Goal: Task Accomplishment & Management: Complete application form

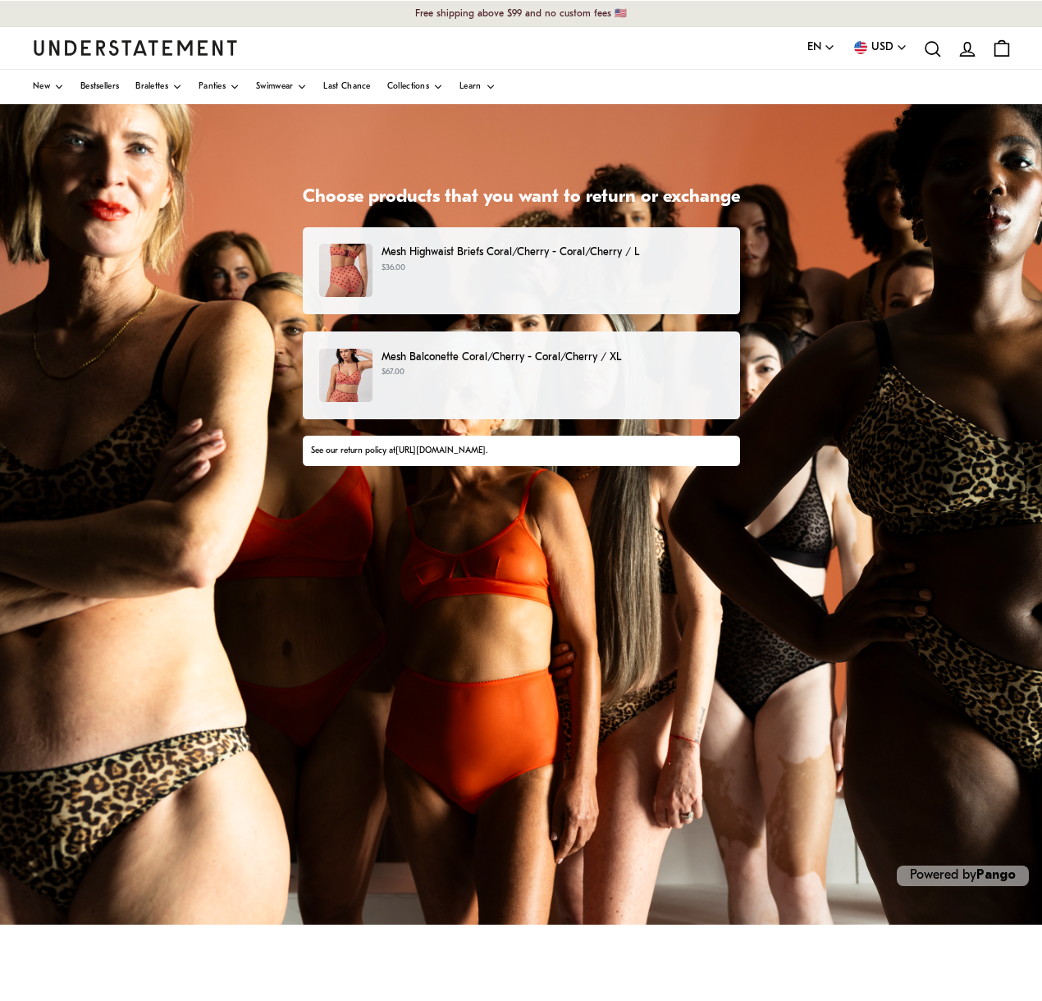
click at [547, 366] on p "$67.00" at bounding box center [551, 372] width 341 height 13
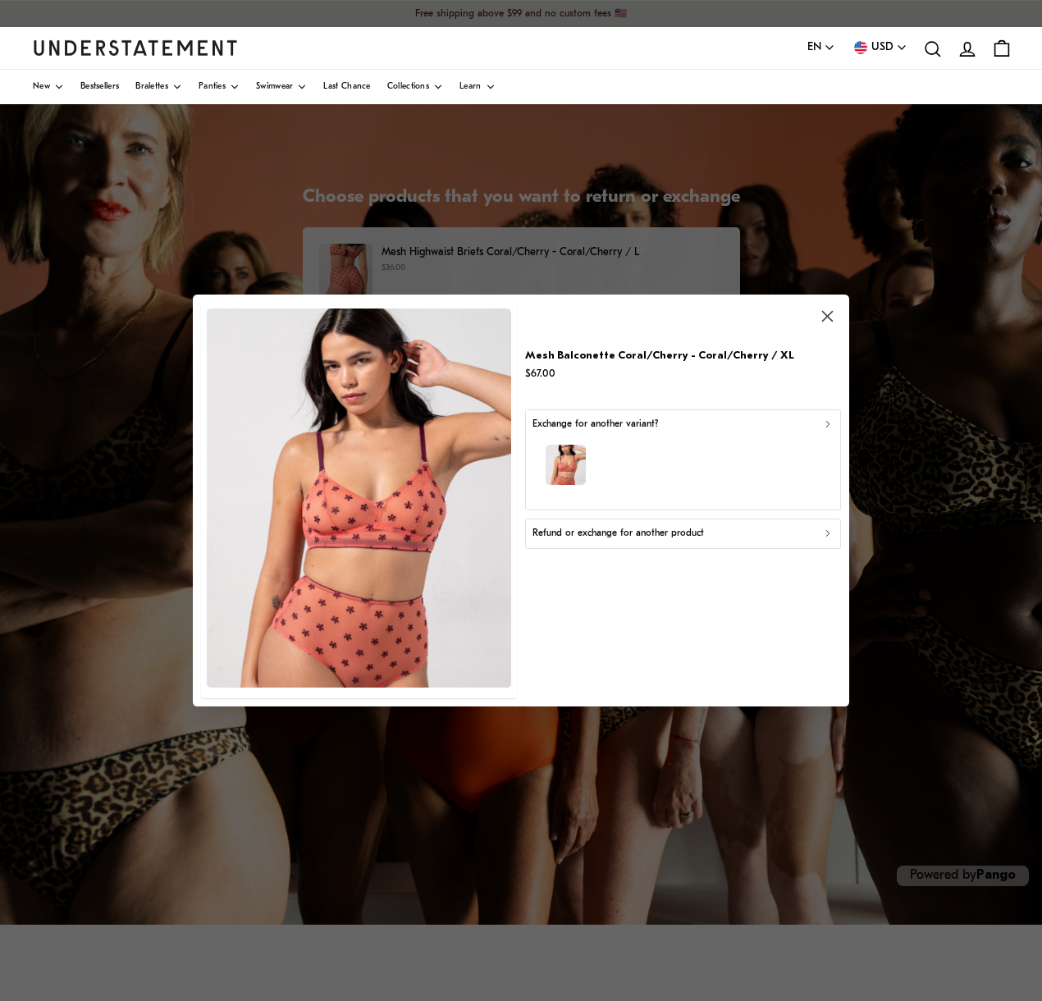
click at [669, 450] on div "button" at bounding box center [682, 466] width 301 height 71
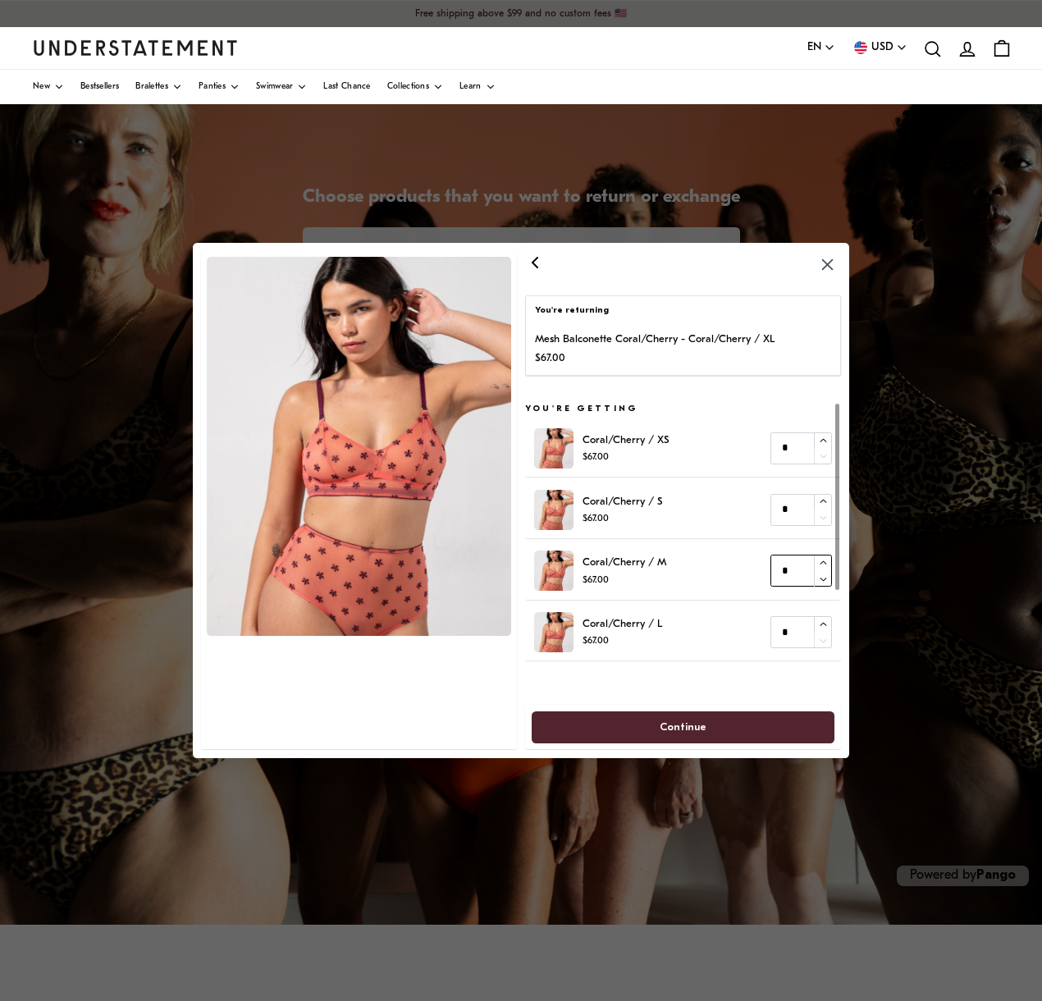
click at [823, 561] on icon "button" at bounding box center [822, 562] width 7 height 3
type input "*"
click at [822, 578] on icon "button" at bounding box center [822, 578] width 7 height 3
click at [684, 727] on span "Continue" at bounding box center [682, 727] width 47 height 30
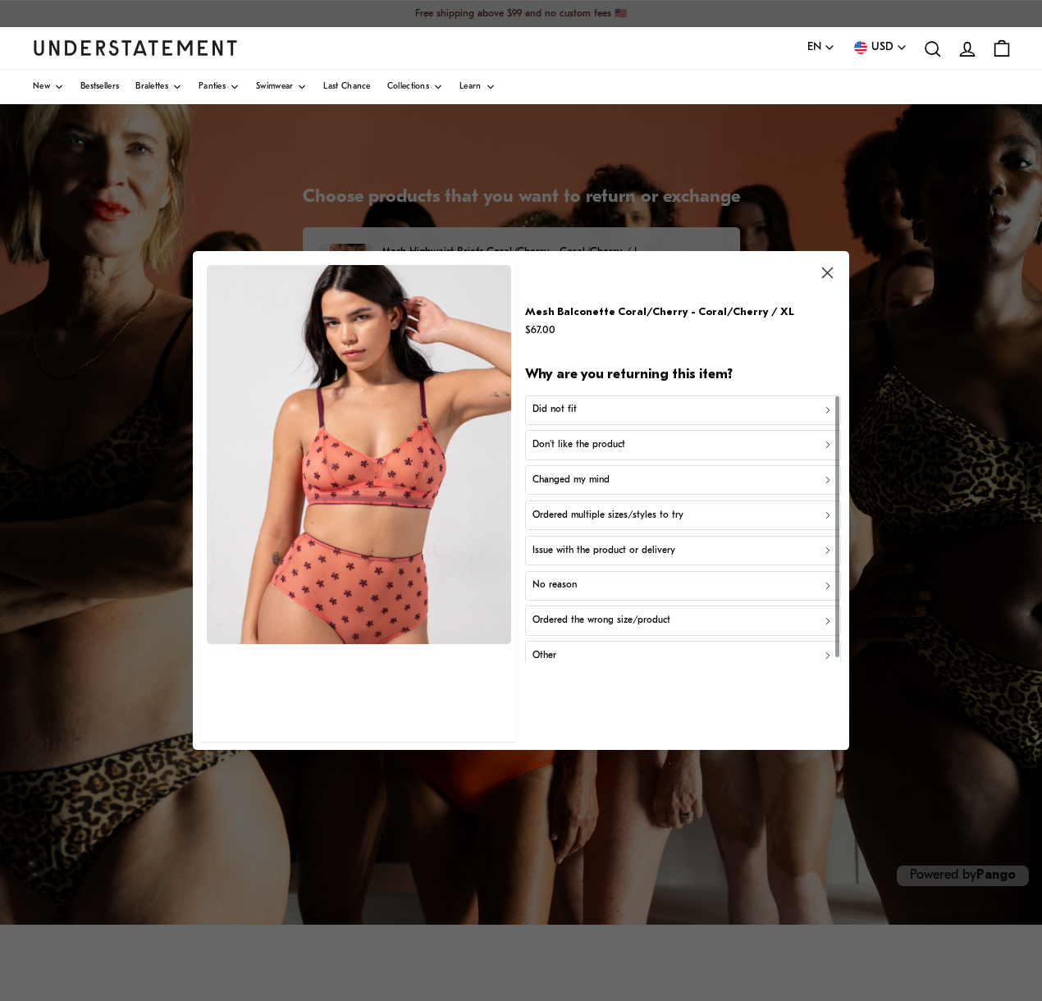
click at [736, 414] on div "Did not fit" at bounding box center [682, 410] width 301 height 16
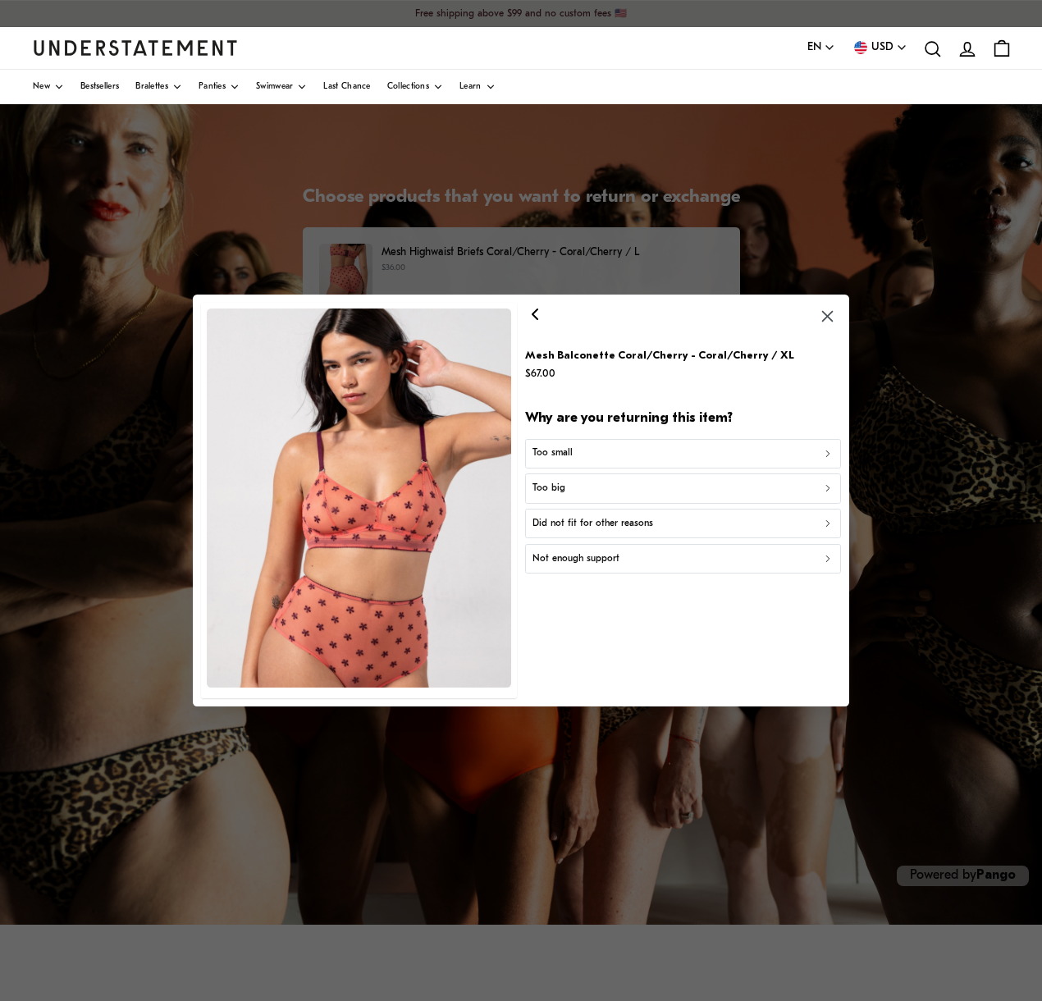
click at [671, 492] on div "Too big" at bounding box center [682, 489] width 301 height 16
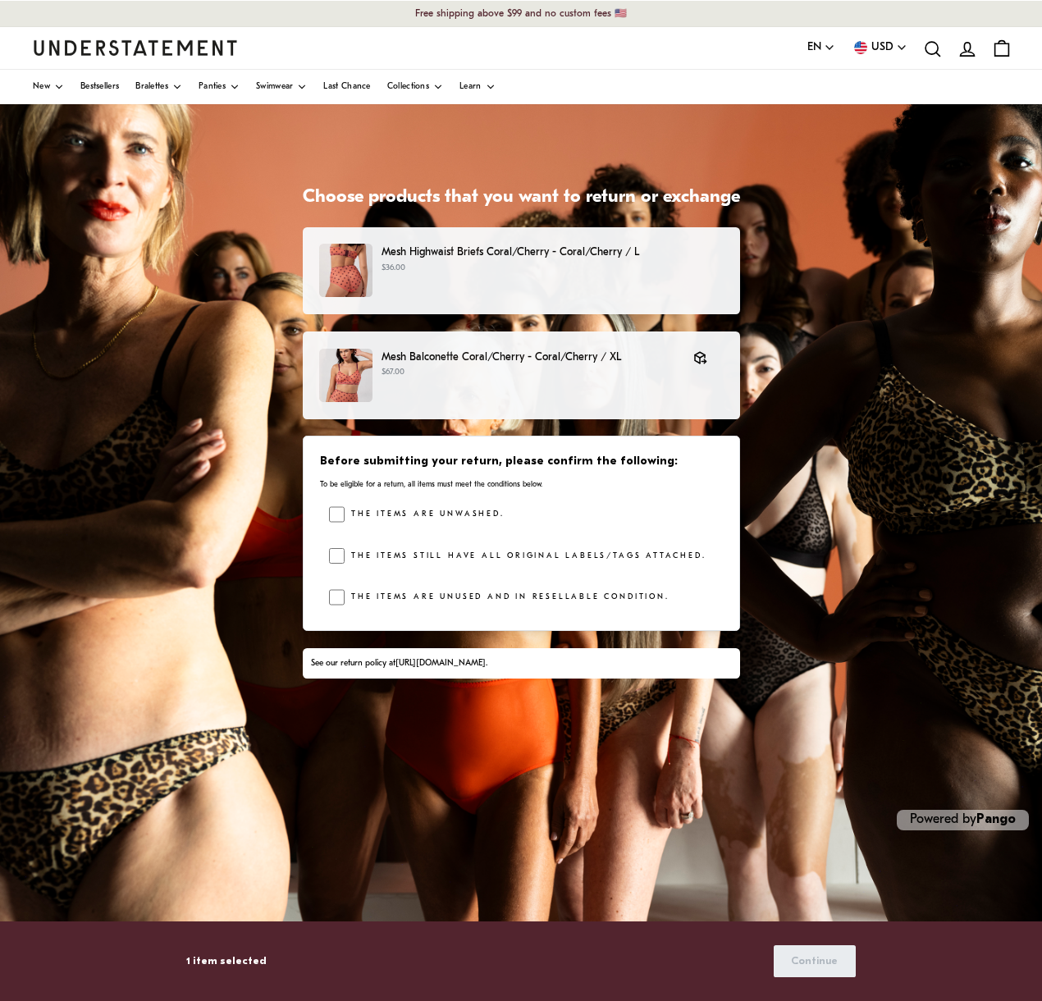
click at [365, 520] on label "The items are unwashed." at bounding box center [424, 514] width 159 height 16
click at [345, 555] on label "The items still have all original labels/tags attached." at bounding box center [525, 556] width 361 height 16
click at [329, 595] on div at bounding box center [337, 597] width 16 height 16
click at [807, 965] on span "Continue" at bounding box center [814, 961] width 47 height 30
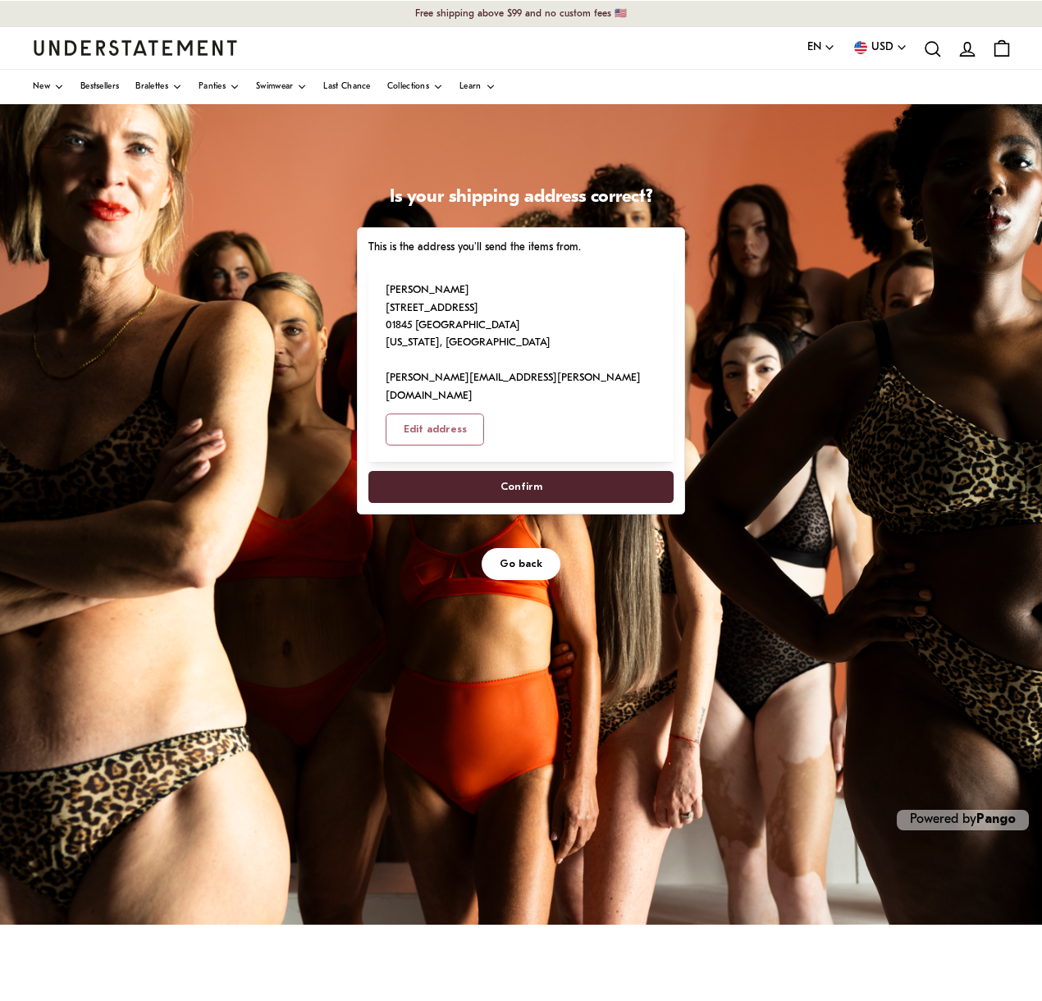
click at [691, 563] on div "Is your shipping address correct? This is the address you'll send the items fro…" at bounding box center [521, 514] width 1042 height 820
click at [554, 472] on span "Confirm" at bounding box center [520, 487] width 269 height 30
select select "**"
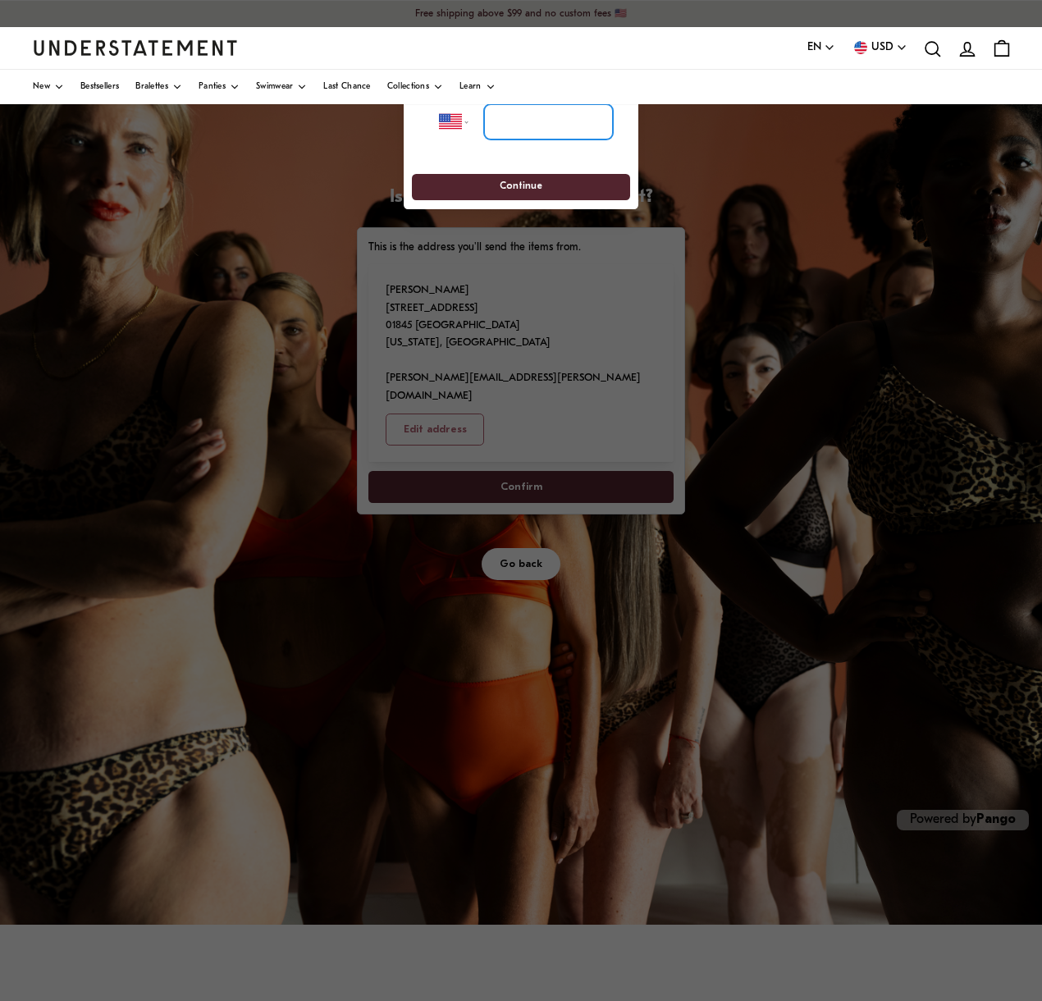
click at [541, 121] on input "tel" at bounding box center [548, 122] width 129 height 36
click at [509, 130] on input "tel" at bounding box center [548, 122] width 129 height 36
click at [761, 345] on div at bounding box center [521, 500] width 1042 height 1001
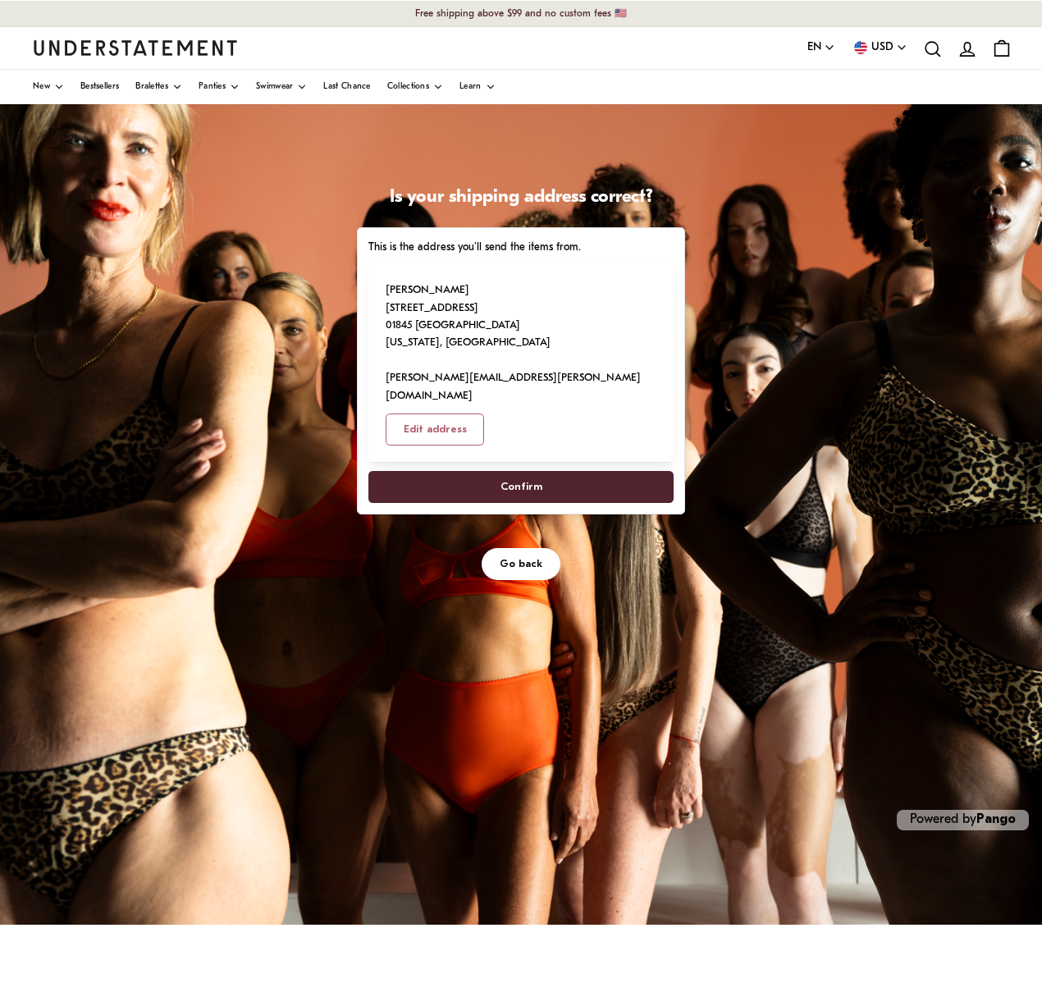
click at [523, 472] on span "Confirm" at bounding box center [521, 487] width 42 height 30
click at [487, 472] on span "Confirm" at bounding box center [520, 487] width 269 height 30
click at [523, 472] on span "Confirm" at bounding box center [521, 487] width 42 height 30
click at [529, 549] on span "Go back" at bounding box center [521, 564] width 43 height 30
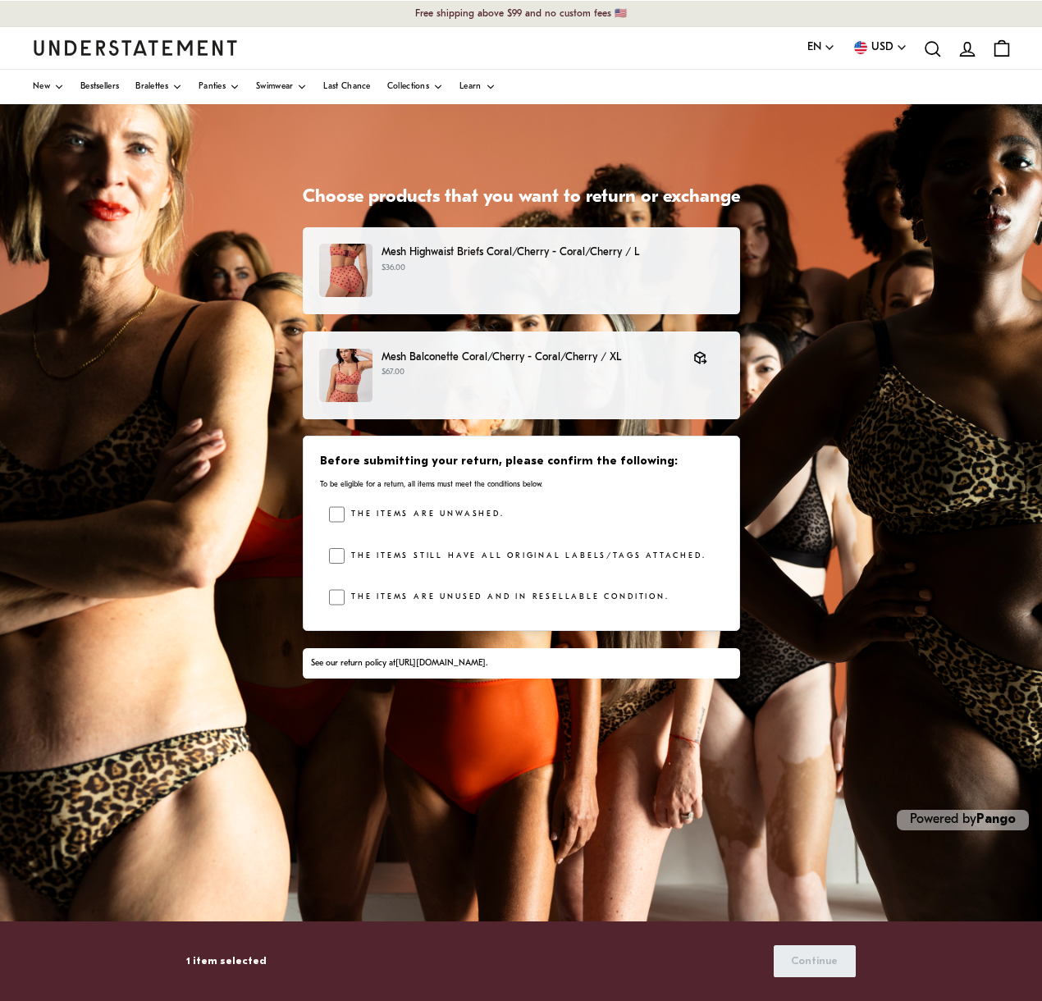
click at [445, 507] on label "The items are unwashed." at bounding box center [424, 514] width 159 height 16
click at [393, 554] on label "The items still have all original labels/tags attached." at bounding box center [525, 556] width 361 height 16
click at [362, 592] on label "The items are unused and in resellable condition." at bounding box center [507, 597] width 324 height 16
click at [810, 958] on span "Continue" at bounding box center [814, 961] width 47 height 30
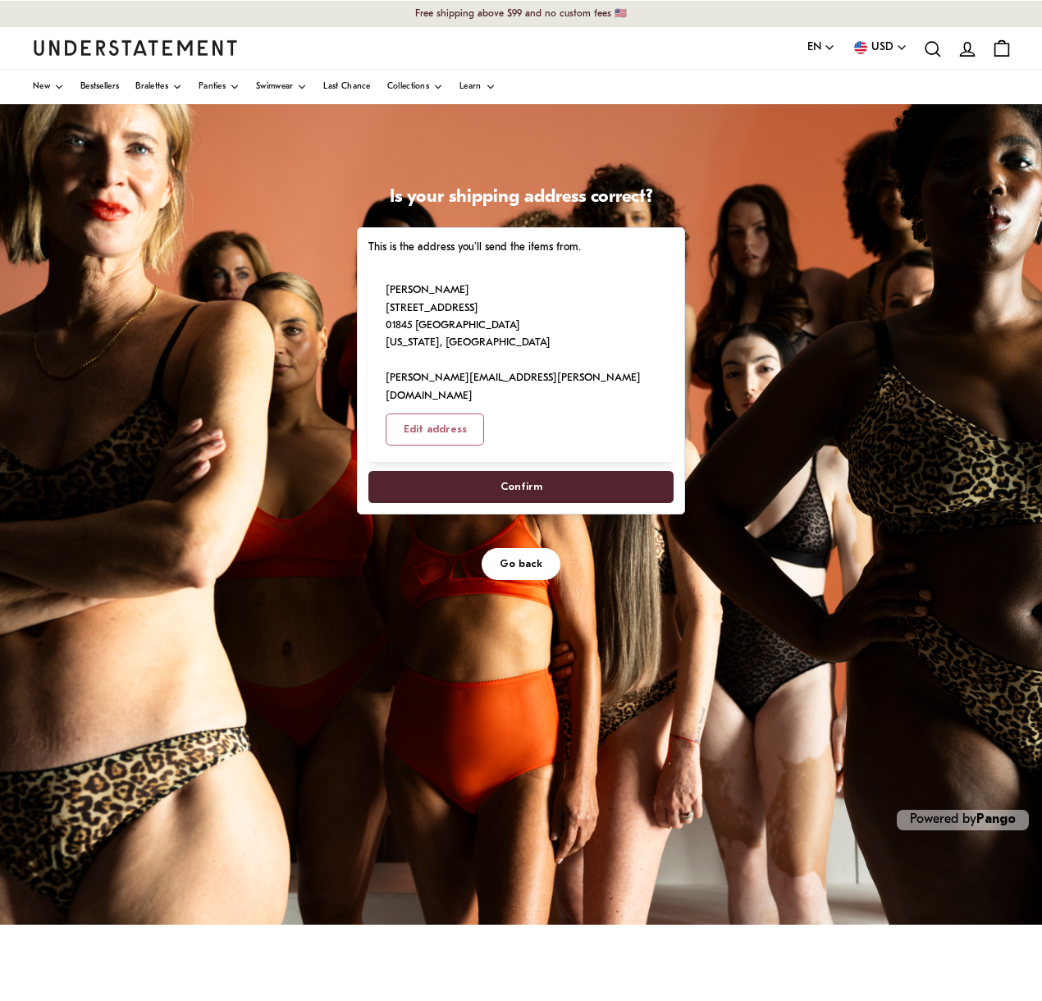
click at [542, 502] on span "Confirm" at bounding box center [521, 487] width 42 height 30
select select "**"
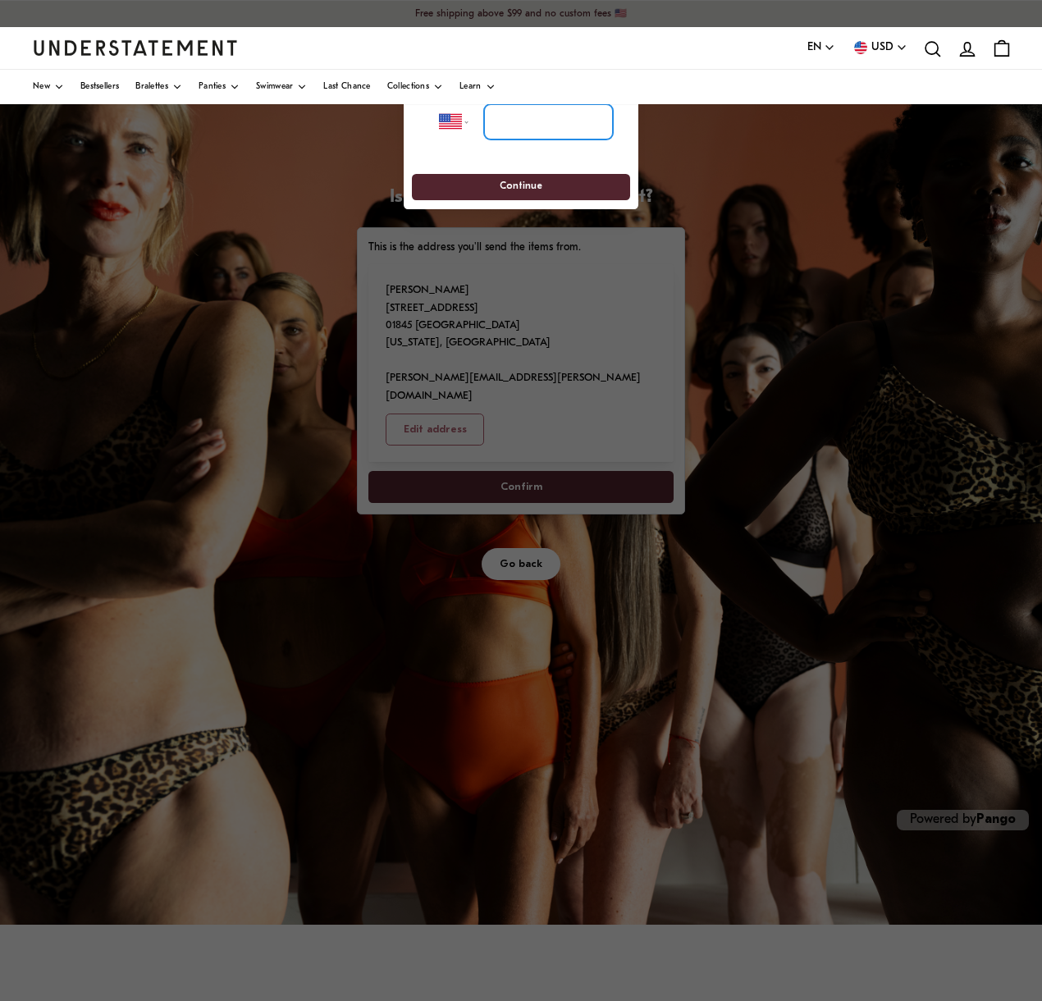
click at [589, 120] on input "tel" at bounding box center [548, 122] width 129 height 36
click at [673, 162] on div at bounding box center [521, 500] width 1042 height 1001
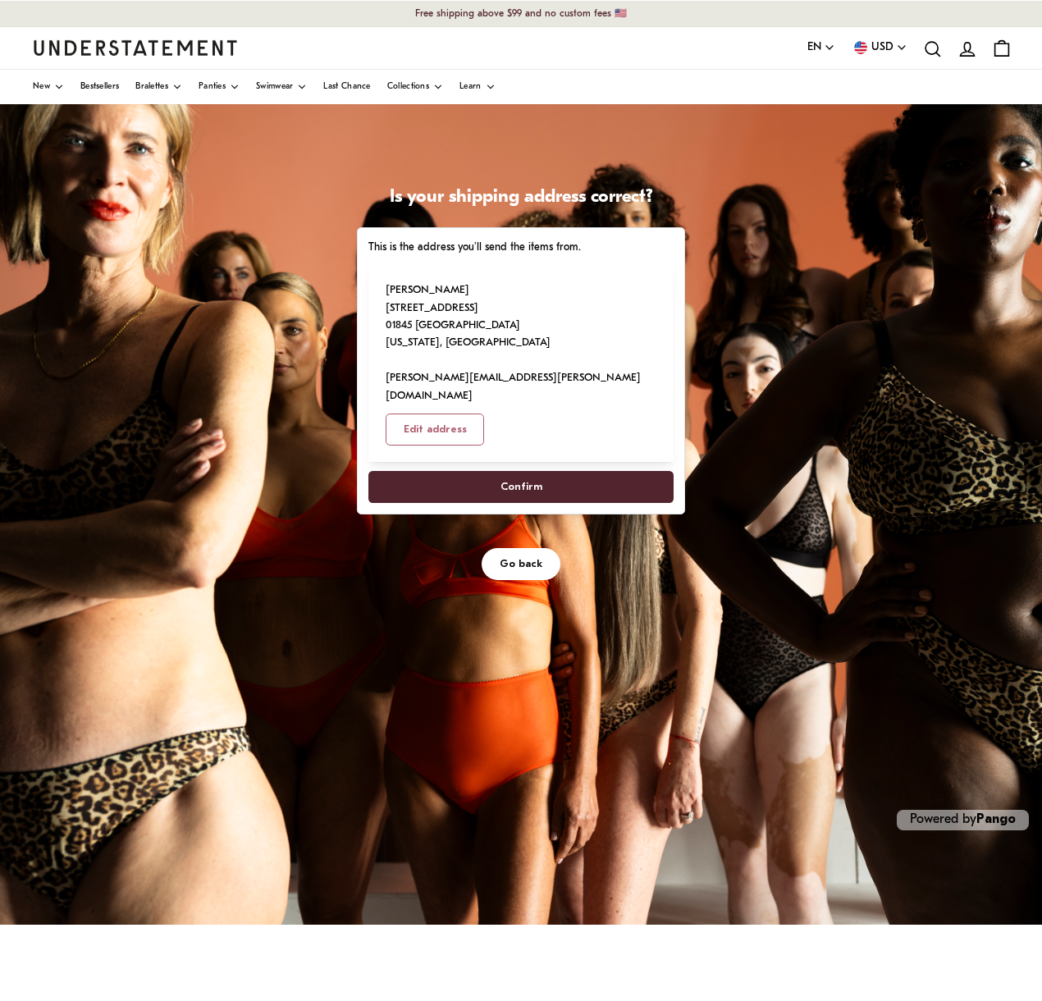
click at [523, 472] on span "Confirm" at bounding box center [521, 487] width 42 height 30
click at [510, 549] on span "Go back" at bounding box center [521, 564] width 43 height 30
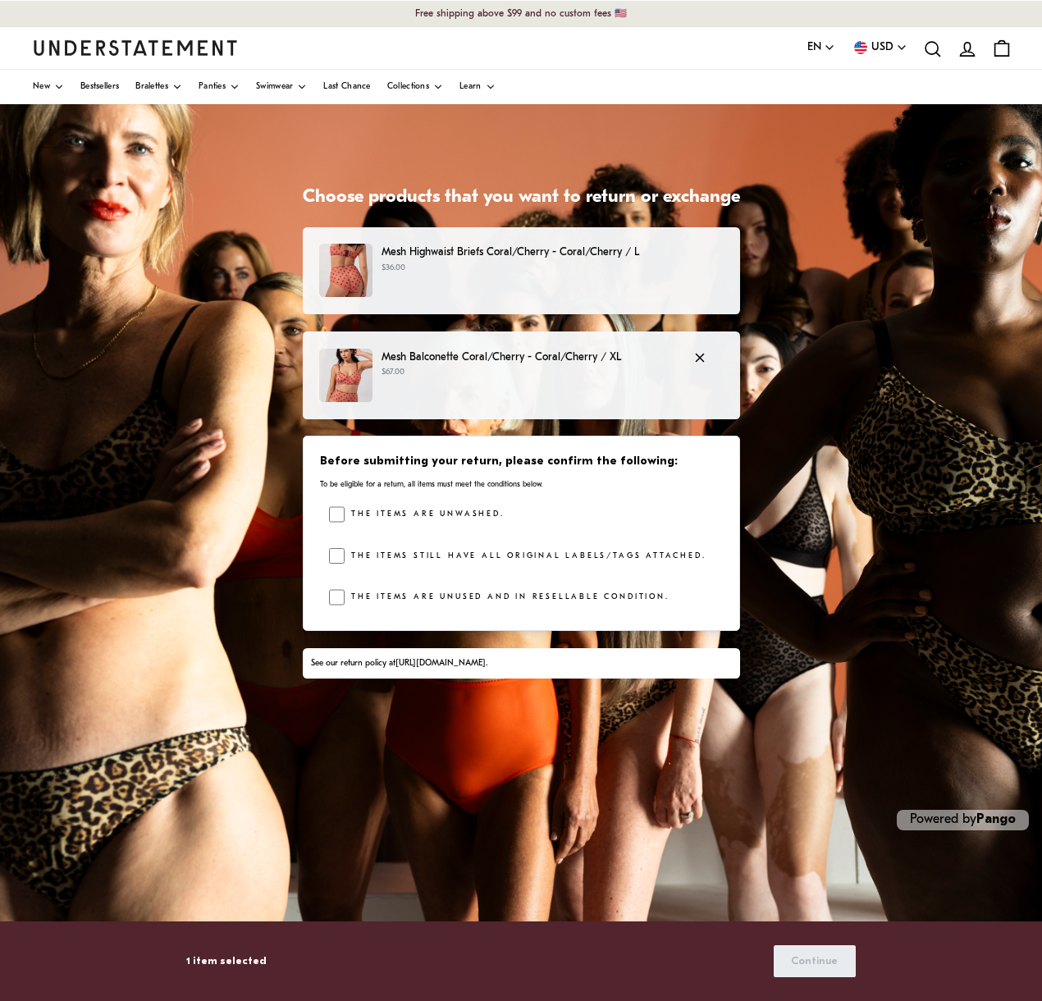
click at [418, 358] on p "Mesh Balconette Coral/Cherry - Coral/Cherry / XL" at bounding box center [528, 357] width 295 height 17
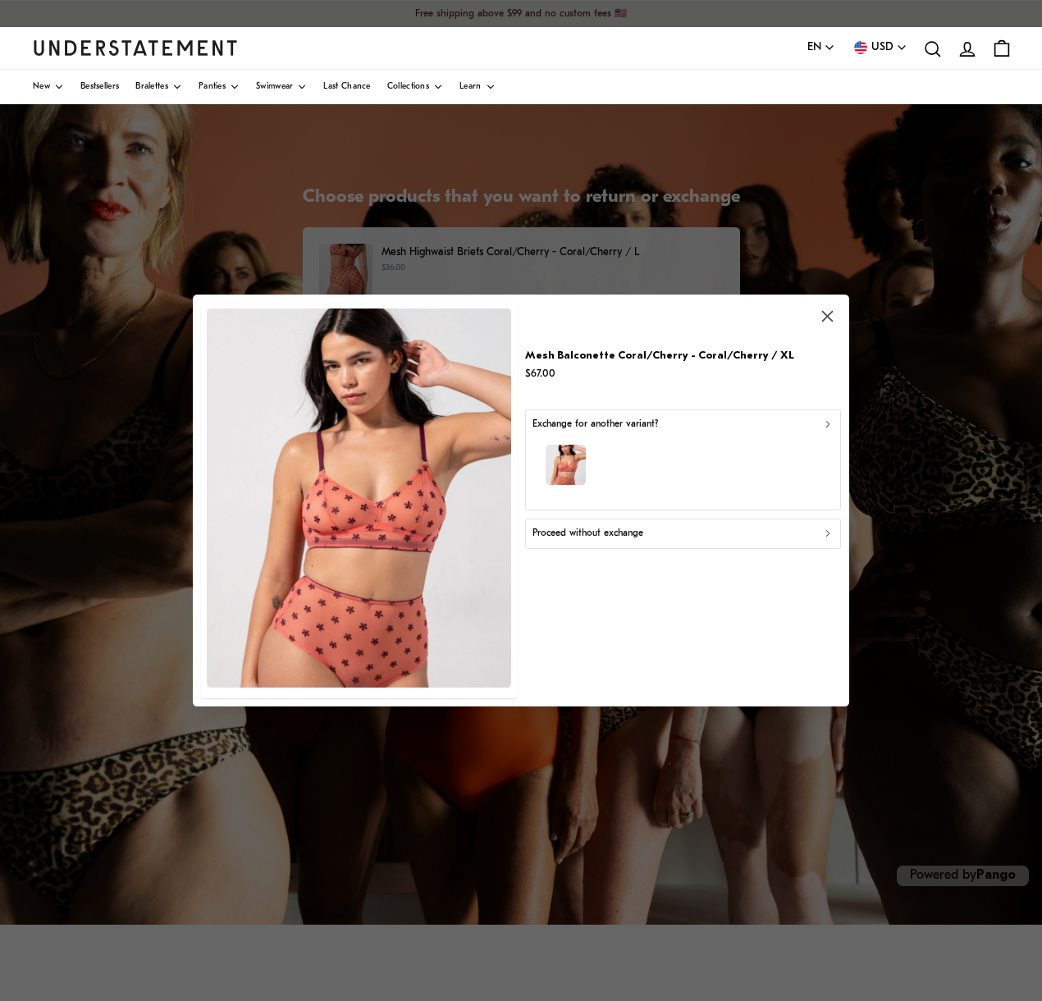
click at [822, 321] on icon "button" at bounding box center [827, 316] width 19 height 19
